Goal: Task Accomplishment & Management: Manage account settings

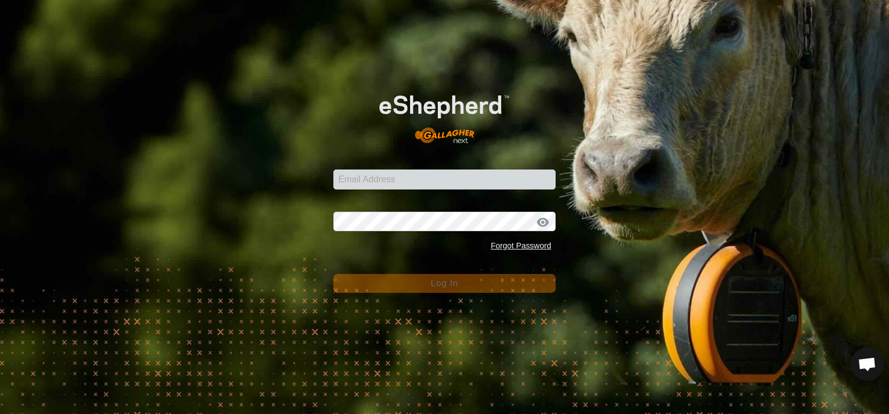
type input "ben.moffitt10@gmail.com"
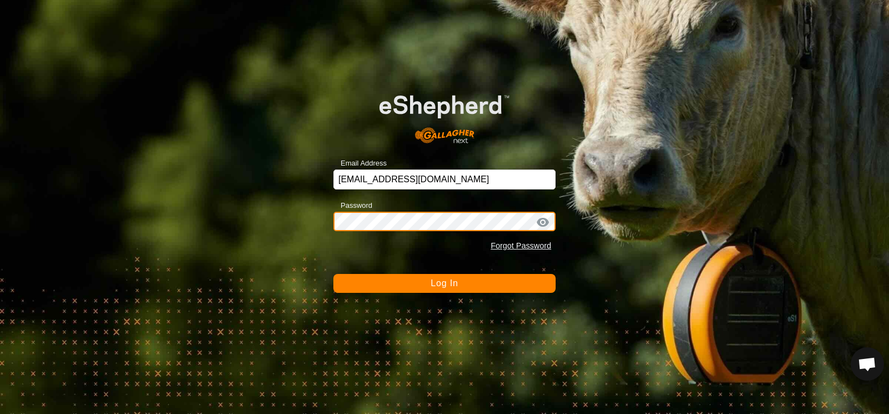
click at [333, 274] on button "Log In" at bounding box center [444, 283] width 222 height 19
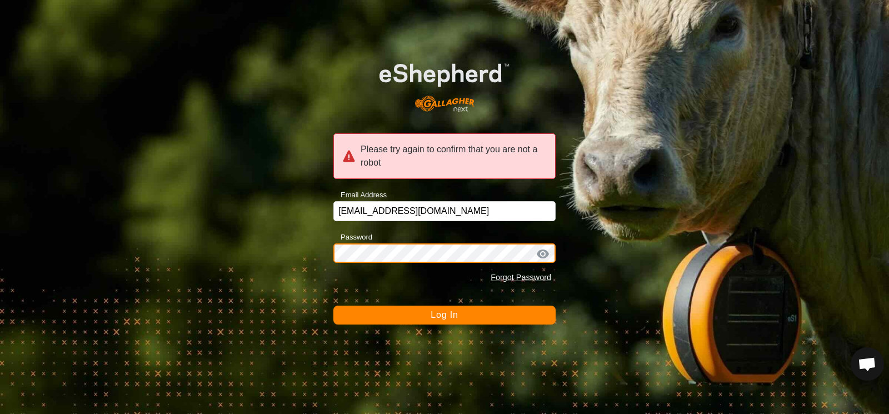
click at [333, 306] on button "Log In" at bounding box center [444, 315] width 222 height 19
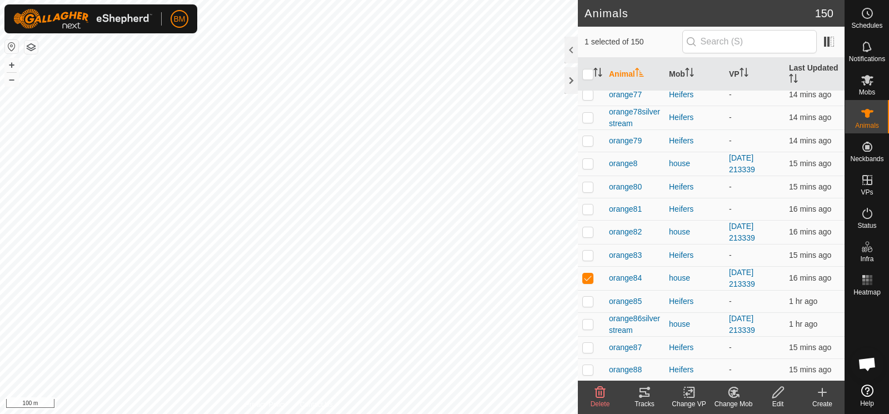
scroll to position [2713, 0]
click at [677, 272] on div "house" at bounding box center [694, 278] width 51 height 12
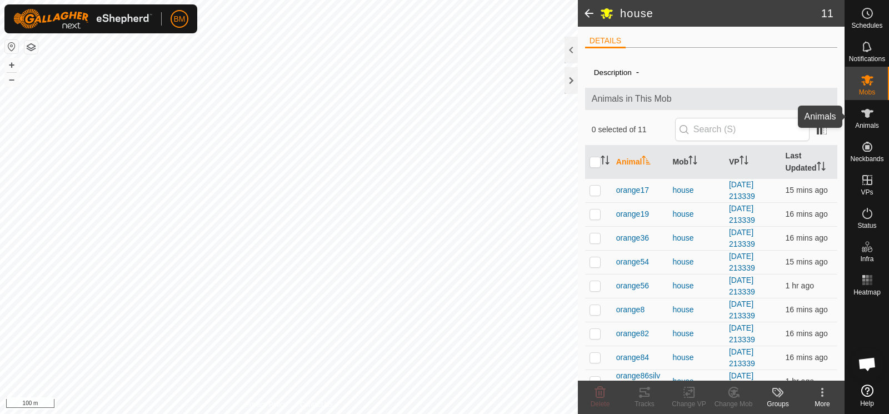
click at [870, 119] on icon at bounding box center [867, 113] width 13 height 13
click at [862, 83] on icon at bounding box center [867, 79] width 13 height 13
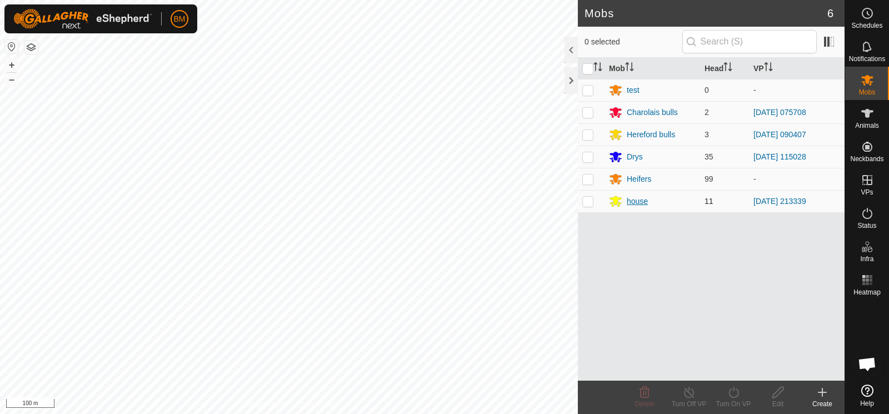
click at [637, 204] on div "house" at bounding box center [637, 202] width 21 height 12
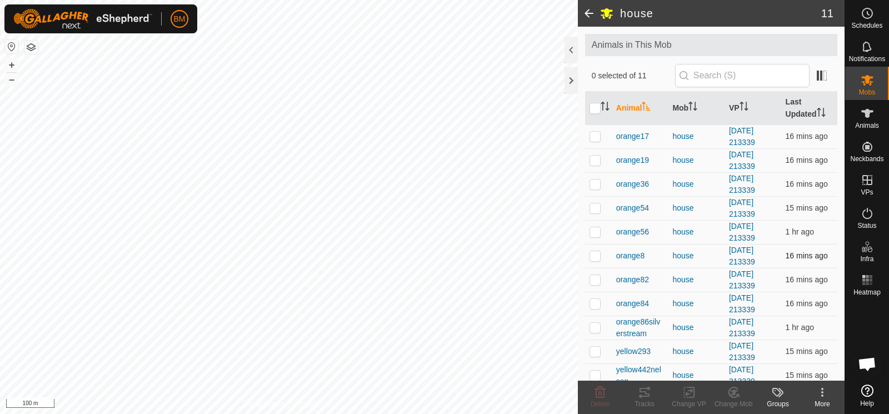
scroll to position [56, 0]
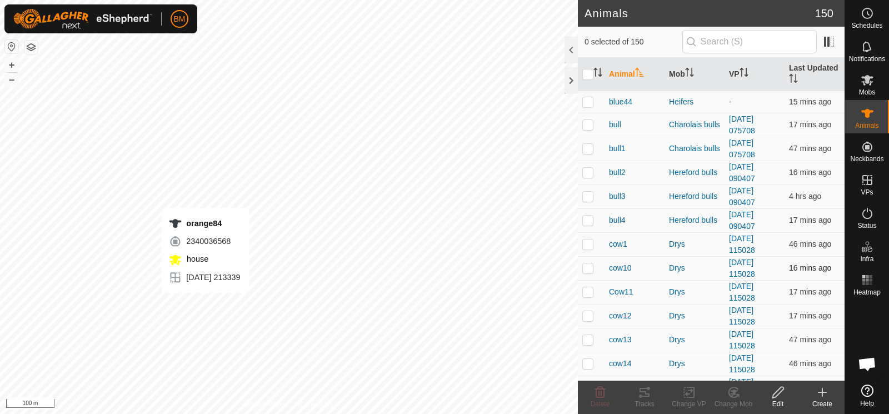
checkbox input "true"
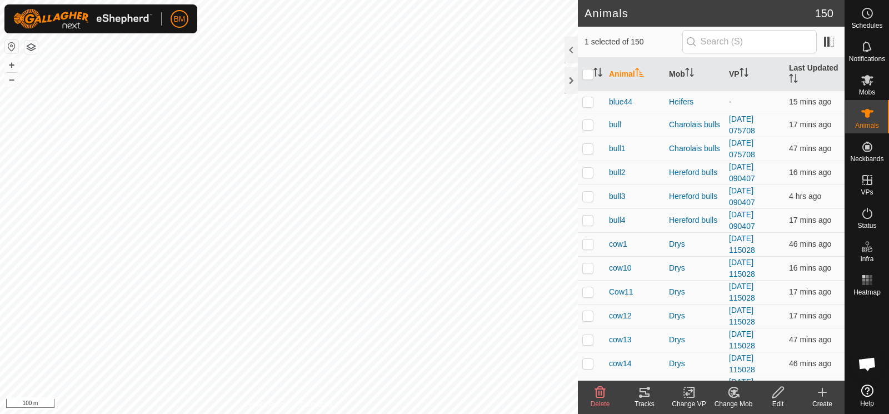
click at [682, 392] on icon at bounding box center [689, 392] width 14 height 13
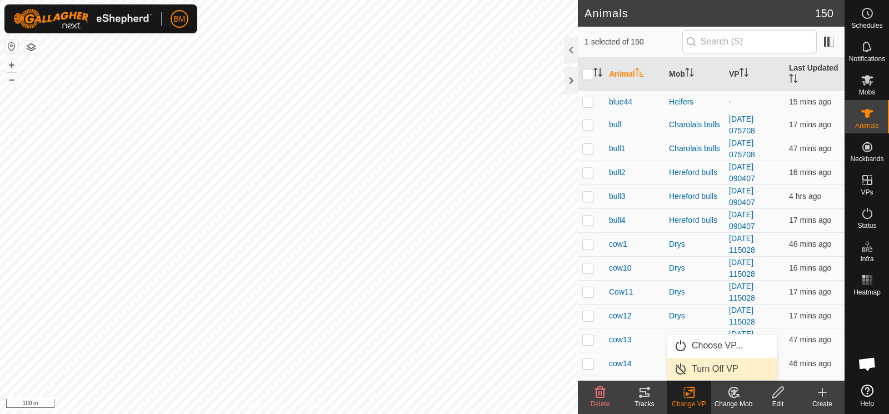
click at [709, 370] on link "Turn Off VP" at bounding box center [722, 369] width 110 height 22
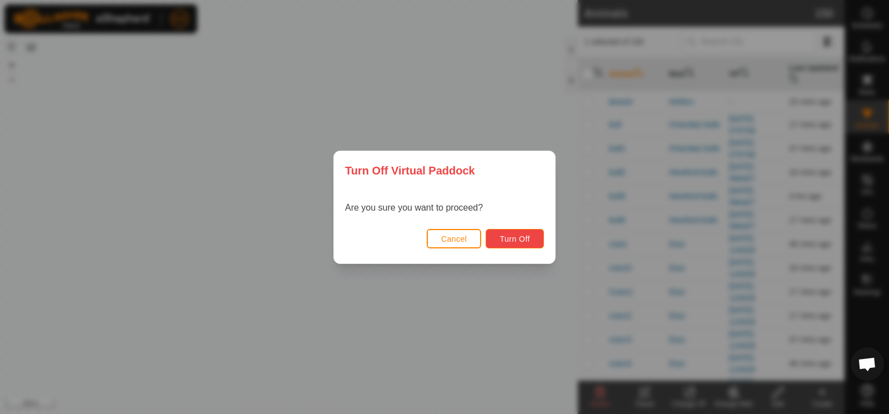
click at [513, 234] on span "Turn Off" at bounding box center [514, 238] width 31 height 9
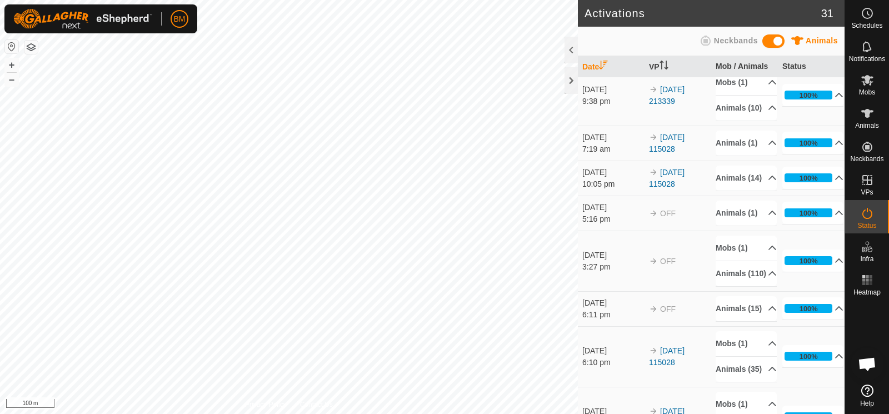
scroll to position [83, 0]
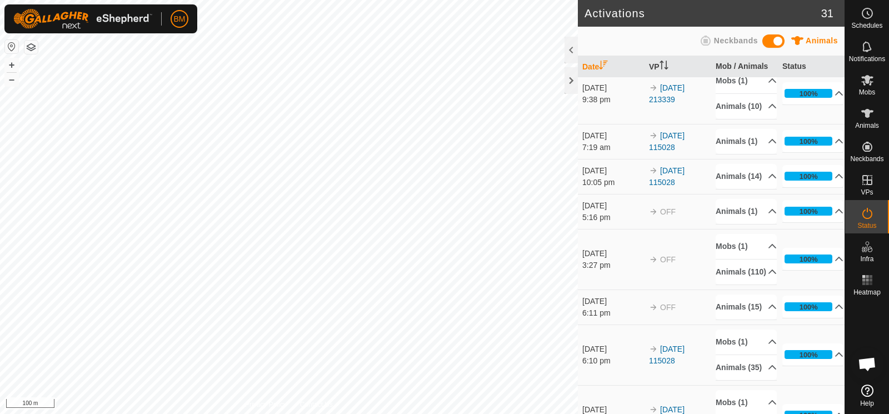
scroll to position [75, 0]
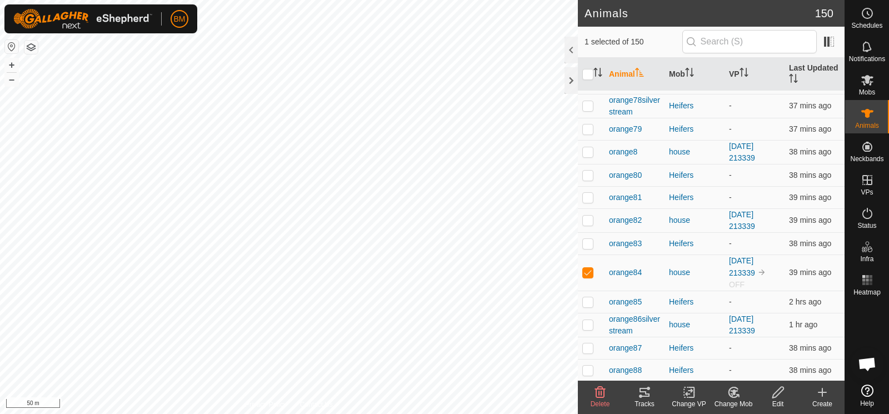
scroll to position [2730, 0]
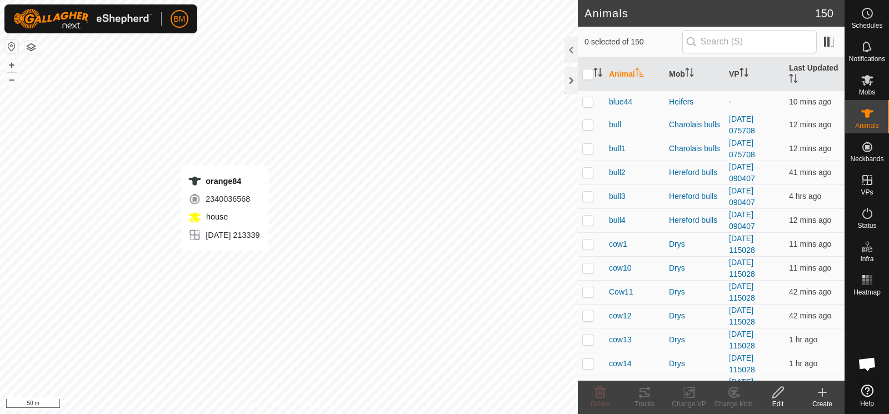
checkbox input "true"
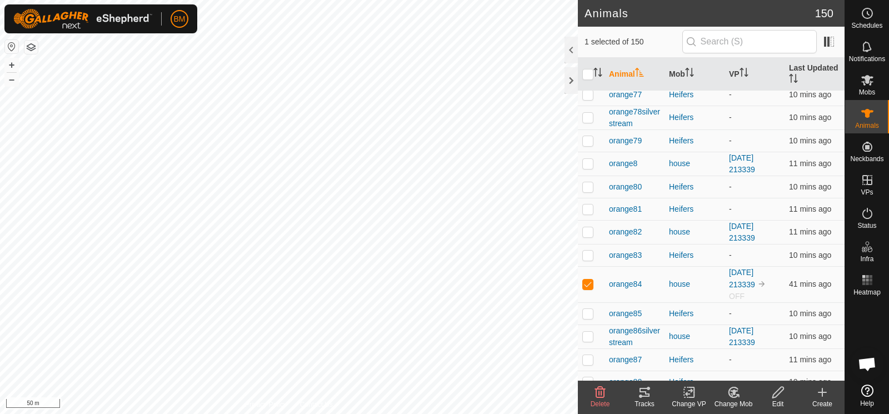
scroll to position [2713, 0]
